Goal: Navigation & Orientation: Find specific page/section

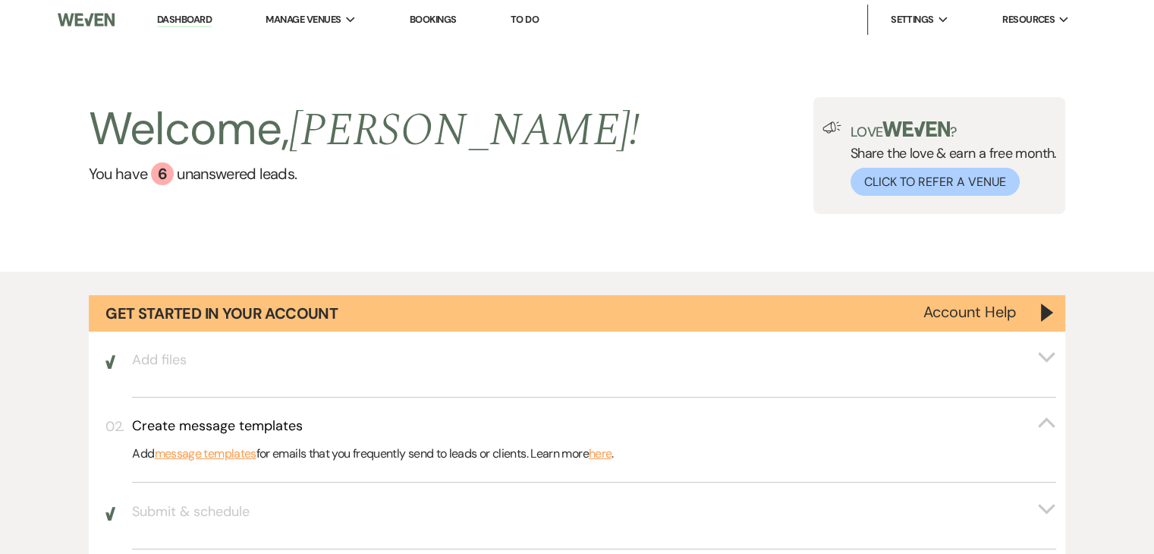
click at [322, 49] on div "Welcome, [PERSON_NAME] ! You have 6 unanswered lead s . Love ? Share the love &…" at bounding box center [577, 155] width 1154 height 232
click at [320, 32] on li "Manage Venues Expand [PERSON_NAME][GEOGRAPHIC_DATA]" at bounding box center [311, 20] width 106 height 30
click at [320, 55] on li "[PERSON_NAME]'s Inn" at bounding box center [342, 50] width 137 height 15
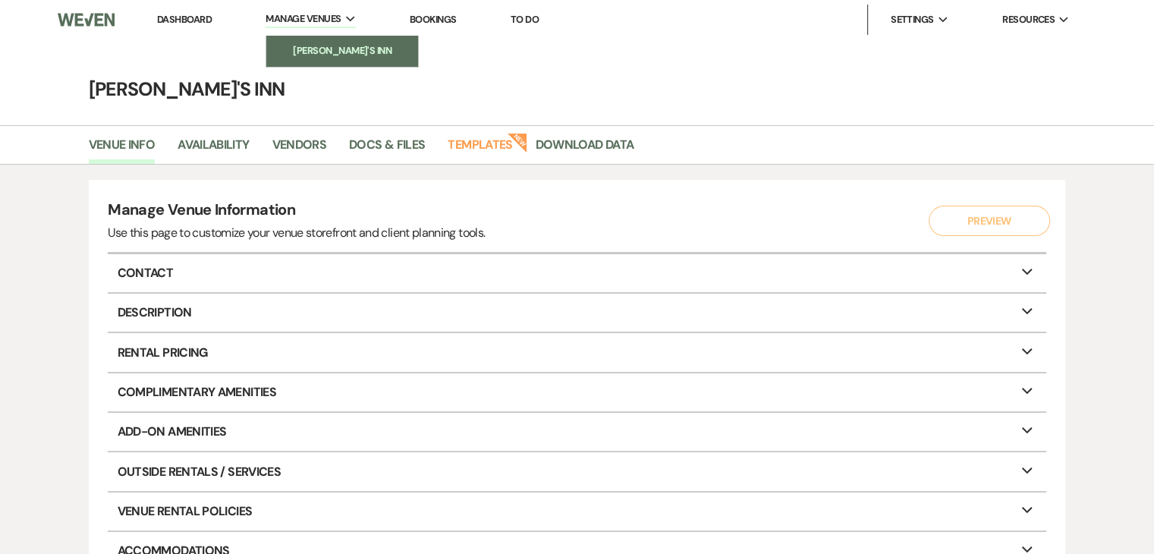
click at [331, 53] on li "[PERSON_NAME]'s Inn" at bounding box center [342, 50] width 137 height 15
click at [313, 47] on li "[PERSON_NAME]'s Inn" at bounding box center [342, 50] width 137 height 15
click at [198, 18] on link "Dashboard" at bounding box center [184, 19] width 55 height 13
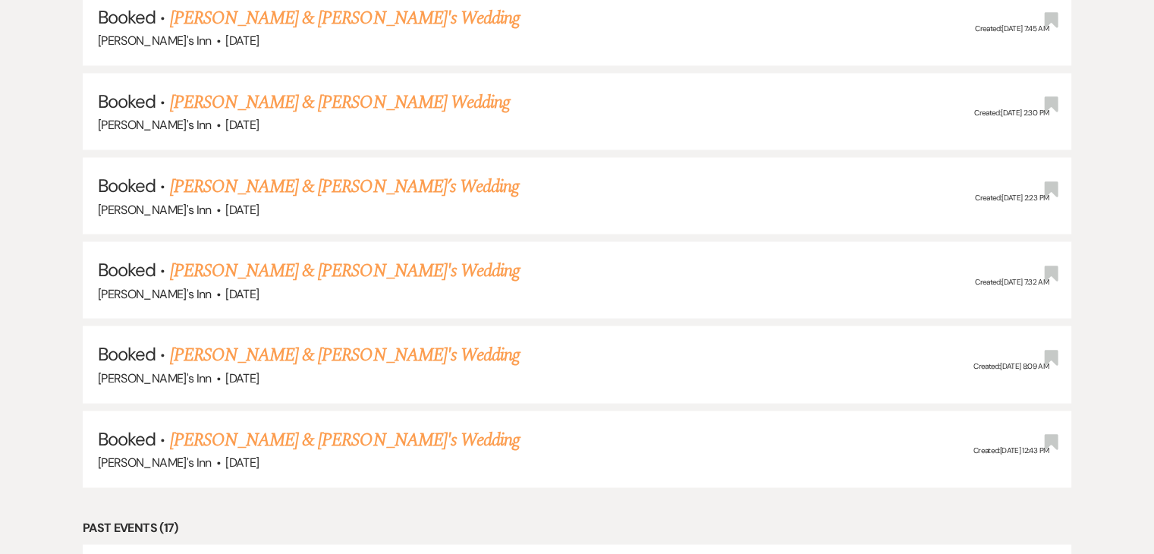
scroll to position [3036, 0]
